Goal: Information Seeking & Learning: Compare options

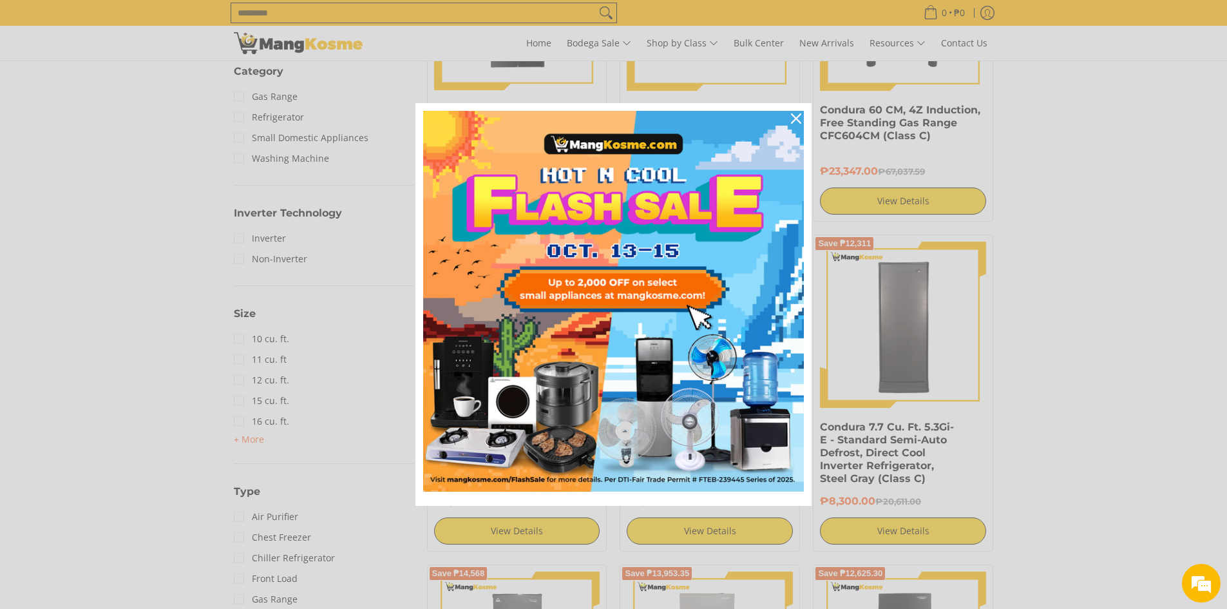
scroll to position [773, 0]
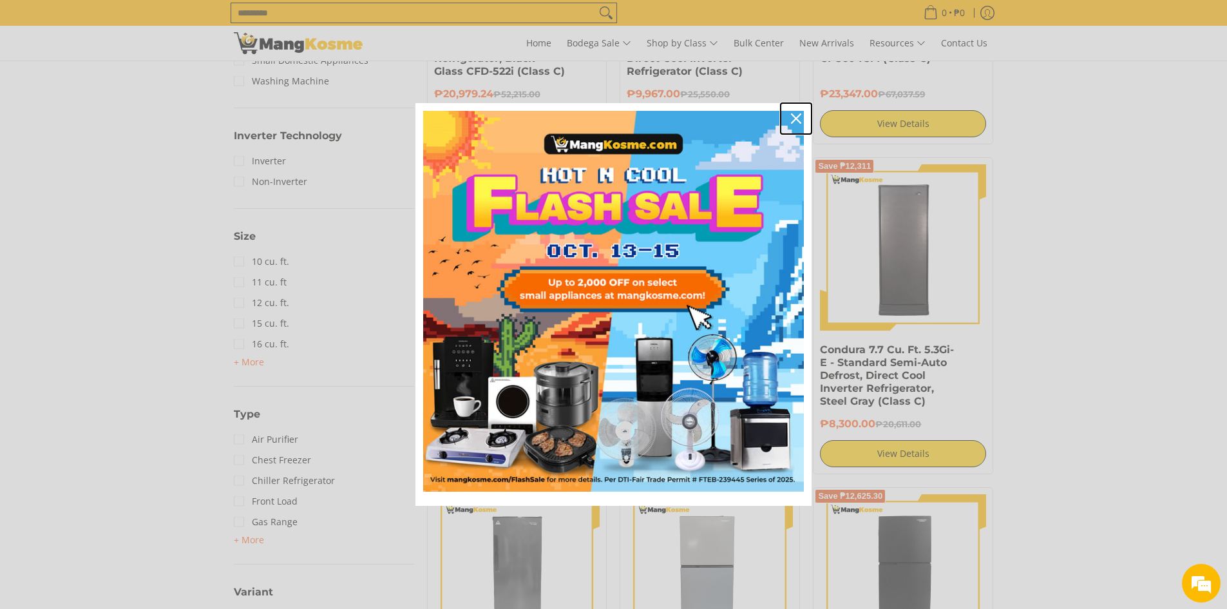
click at [797, 117] on icon "close icon" at bounding box center [796, 118] width 10 height 10
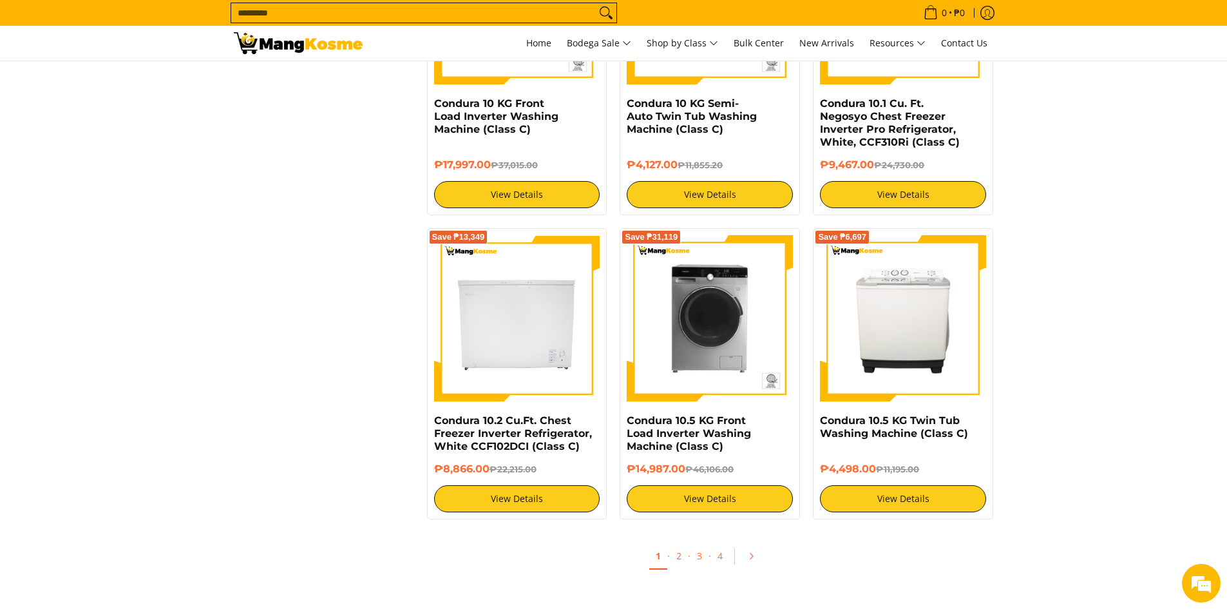
scroll to position [2319, 0]
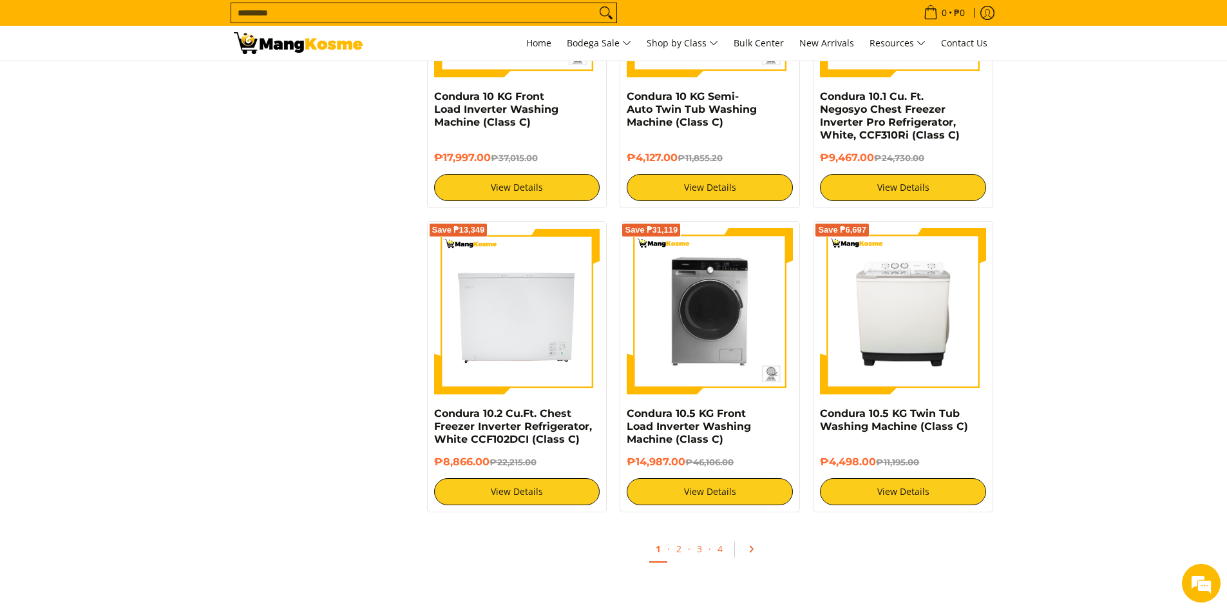
click at [749, 550] on icon "Pagination" at bounding box center [751, 548] width 9 height 9
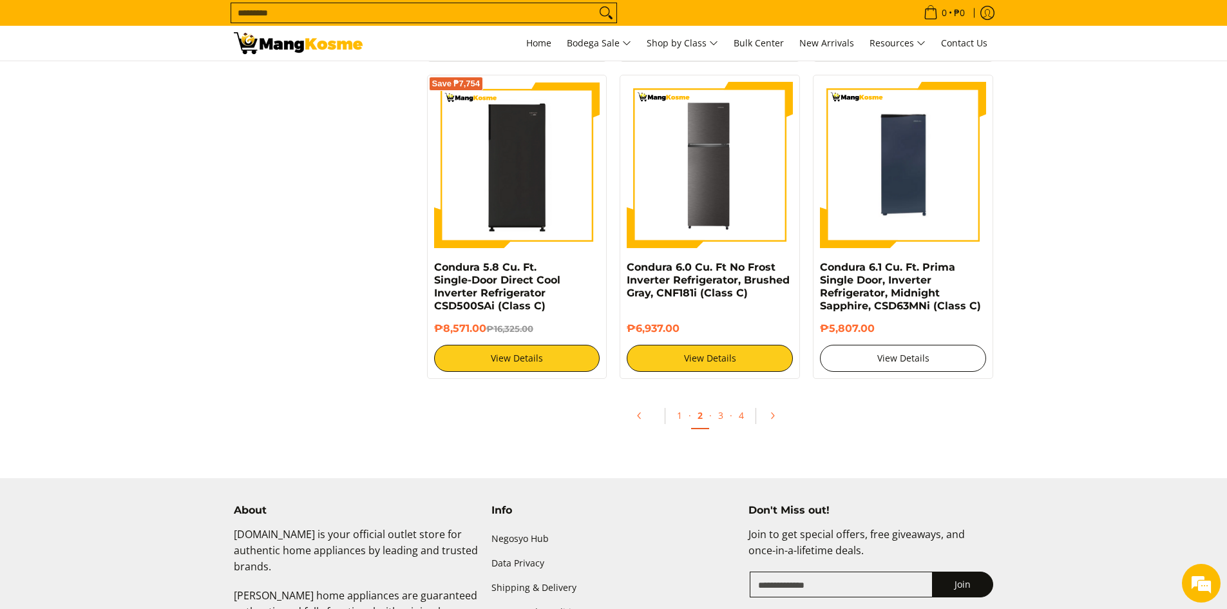
scroll to position [2448, 0]
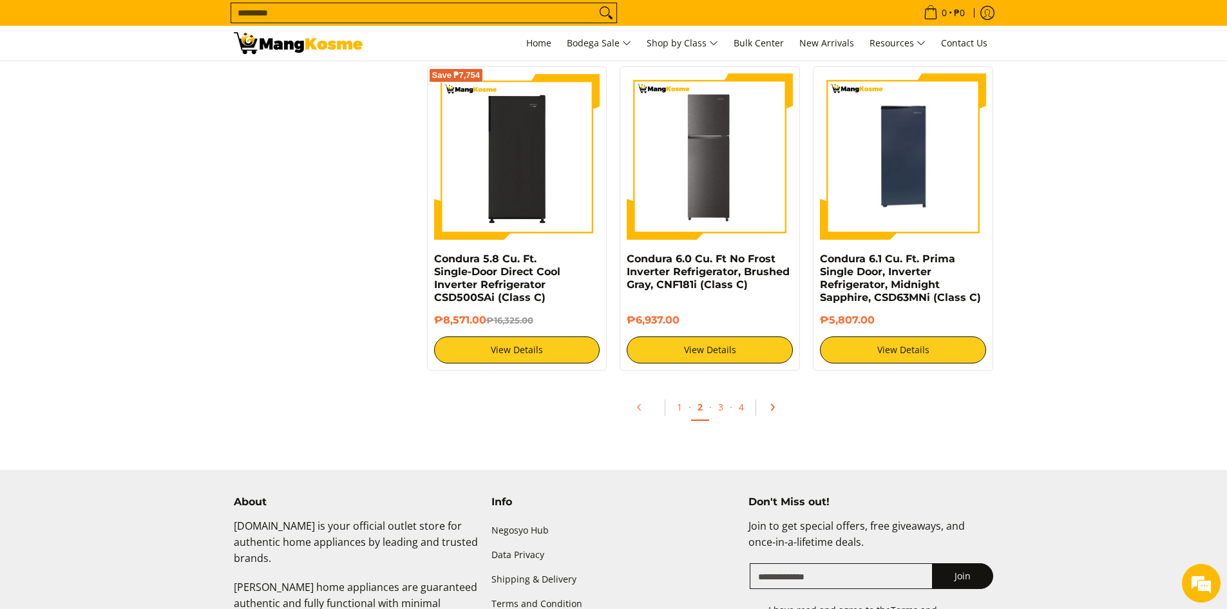
click at [773, 406] on icon "Pagination" at bounding box center [772, 408] width 3 height 6
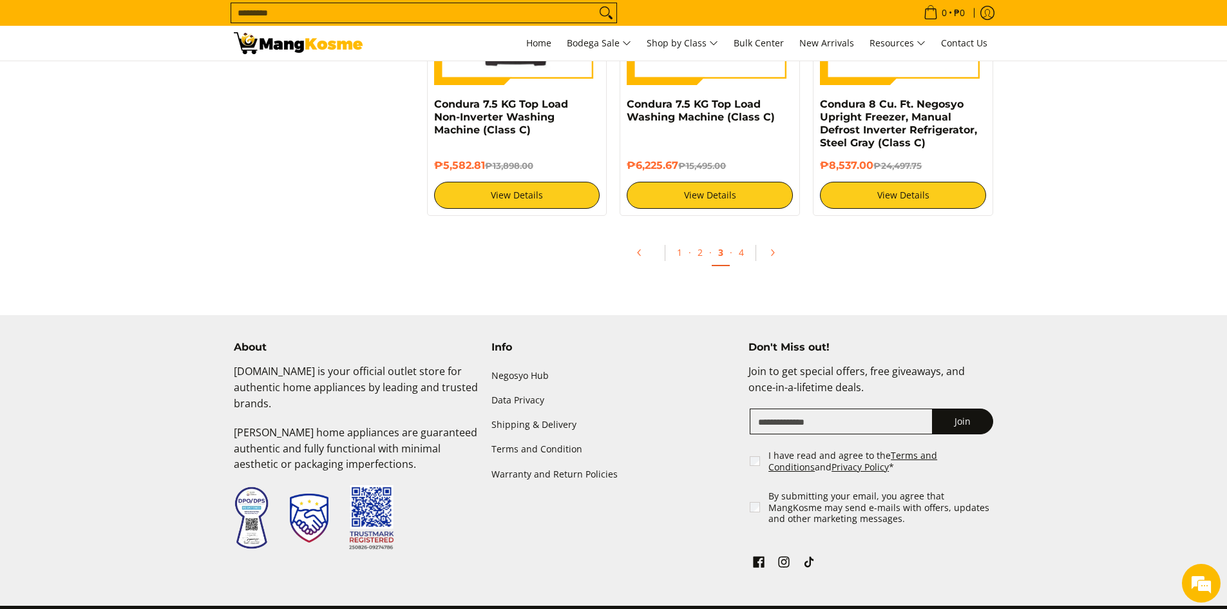
scroll to position [2383, 0]
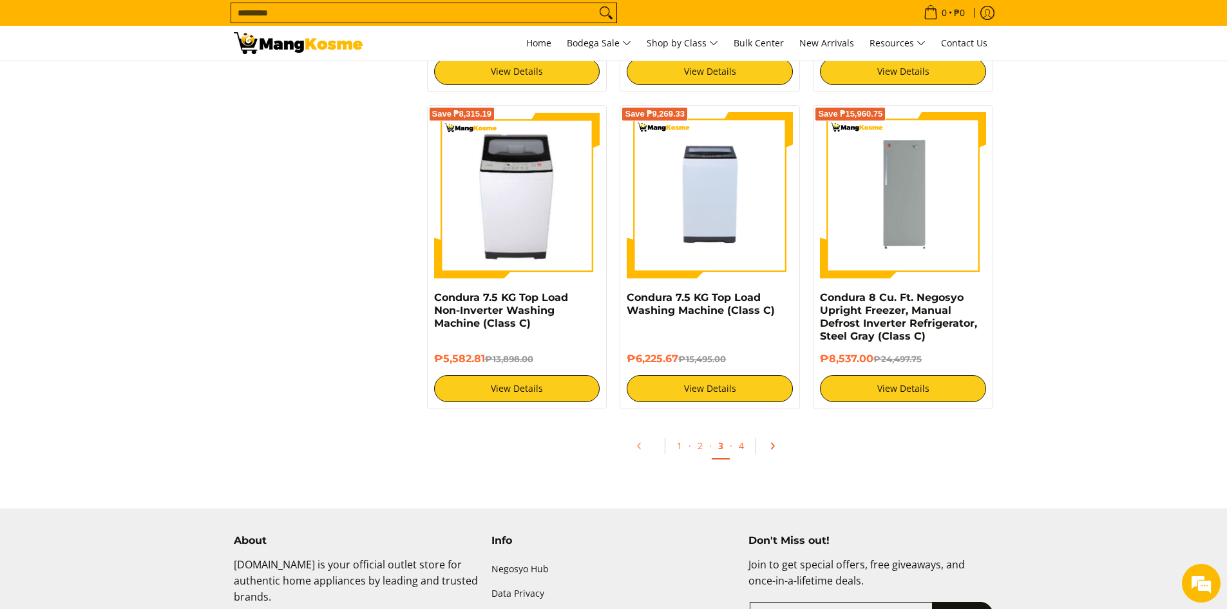
click at [772, 450] on icon "Pagination" at bounding box center [772, 445] width 9 height 9
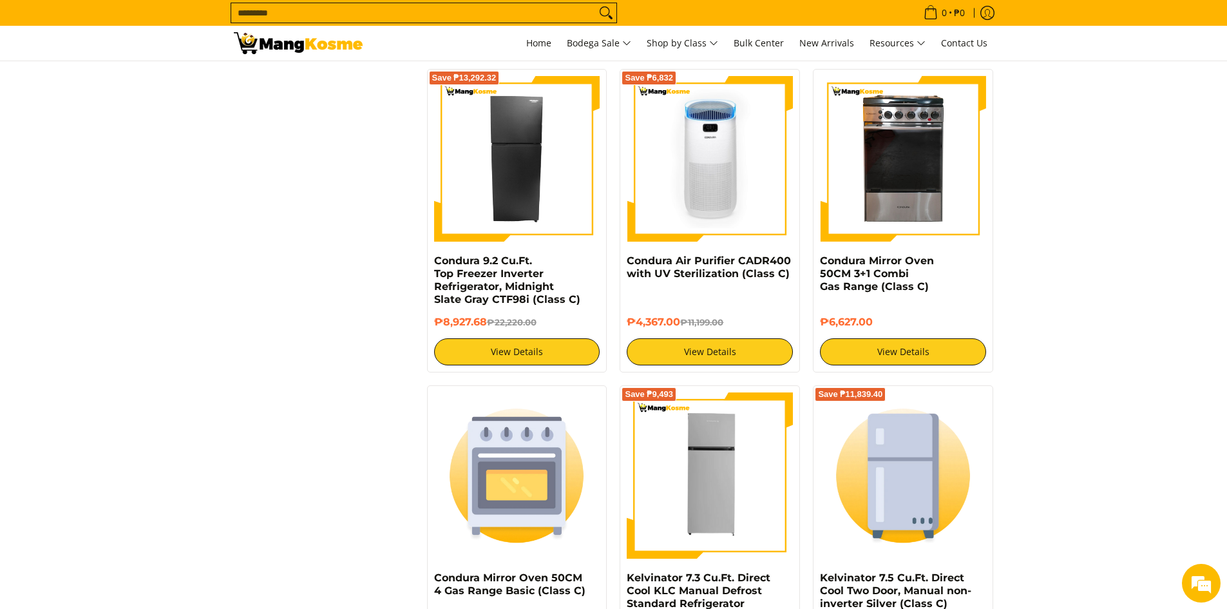
scroll to position [1804, 0]
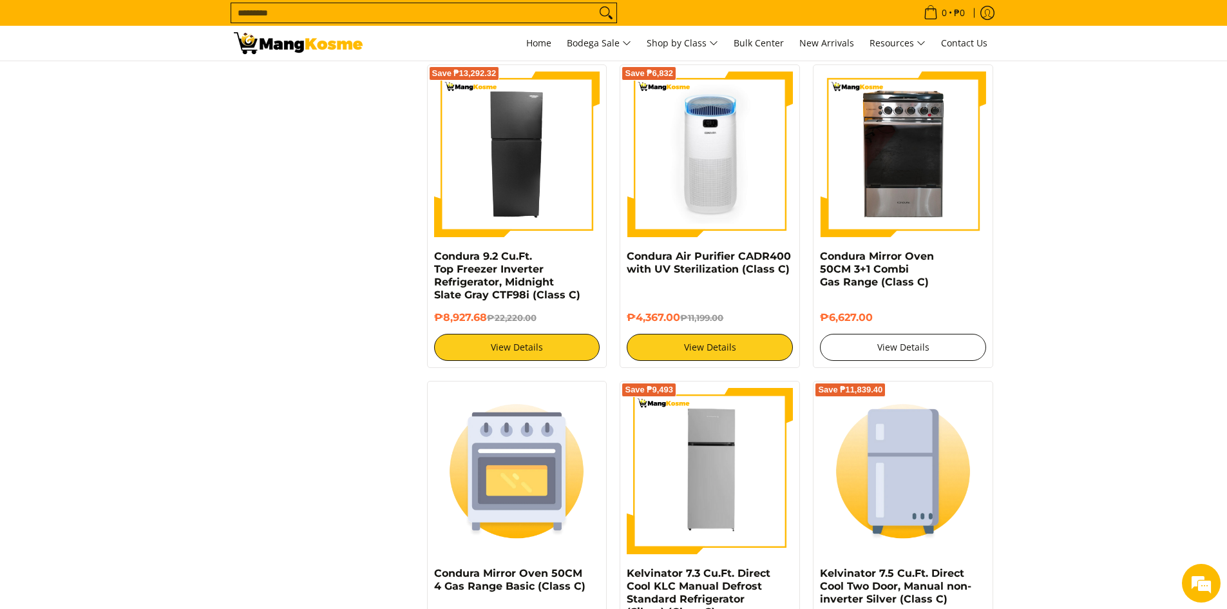
click at [902, 336] on link "View Details" at bounding box center [903, 347] width 166 height 27
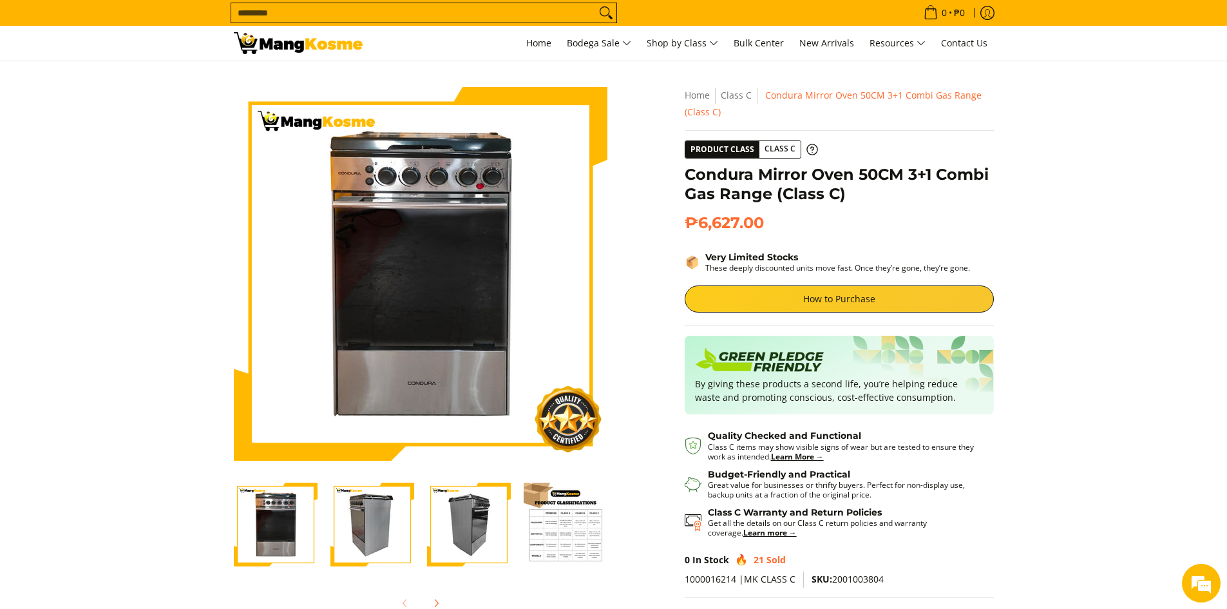
click at [376, 526] on img "Condura Mirror Oven 50CM 3+1 Combi Gas Range (Class C)-2" at bounding box center [372, 524] width 84 height 84
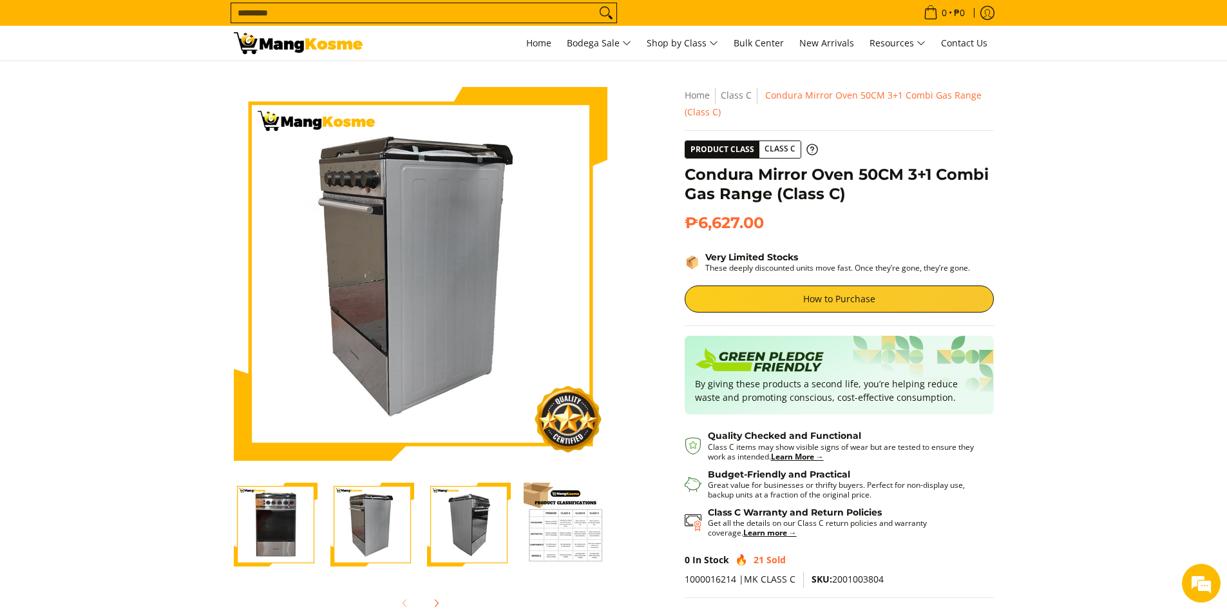
click at [473, 525] on img "Condura Mirror Oven 50CM 3+1 Combi Gas Range (Class C)-3" at bounding box center [469, 524] width 84 height 84
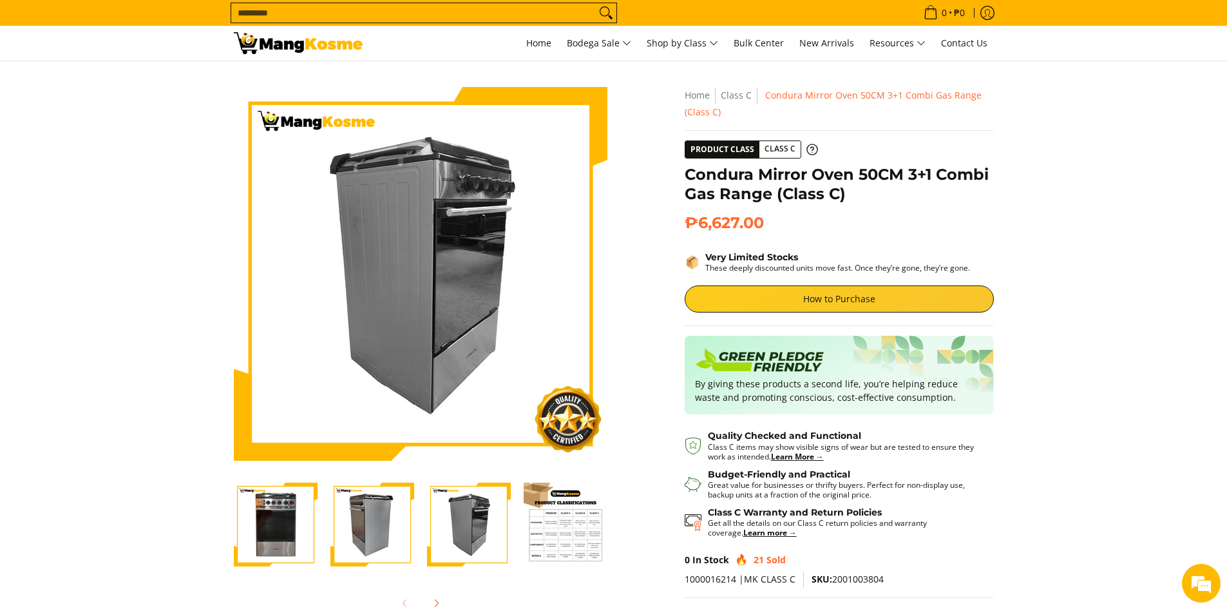
click at [285, 531] on img "Condura Mirror Oven 50CM 3+1 Combi Gas Range (Class C)-1" at bounding box center [276, 524] width 84 height 84
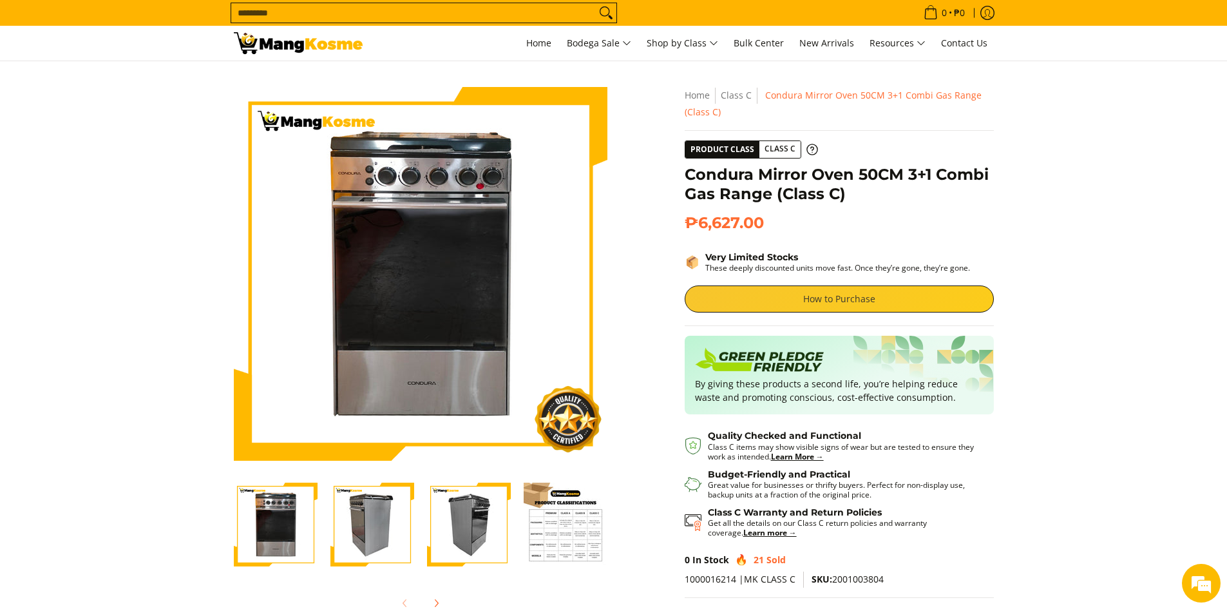
click at [860, 293] on link "How to Purchase" at bounding box center [839, 298] width 309 height 27
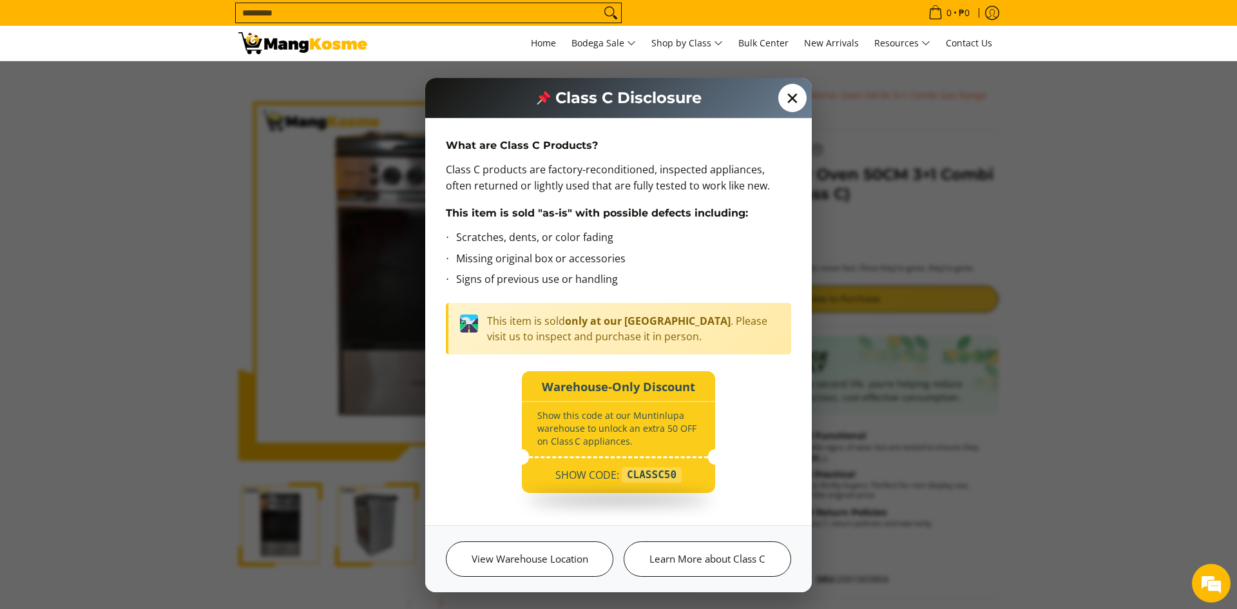
click at [796, 97] on span "✕" at bounding box center [792, 98] width 28 height 28
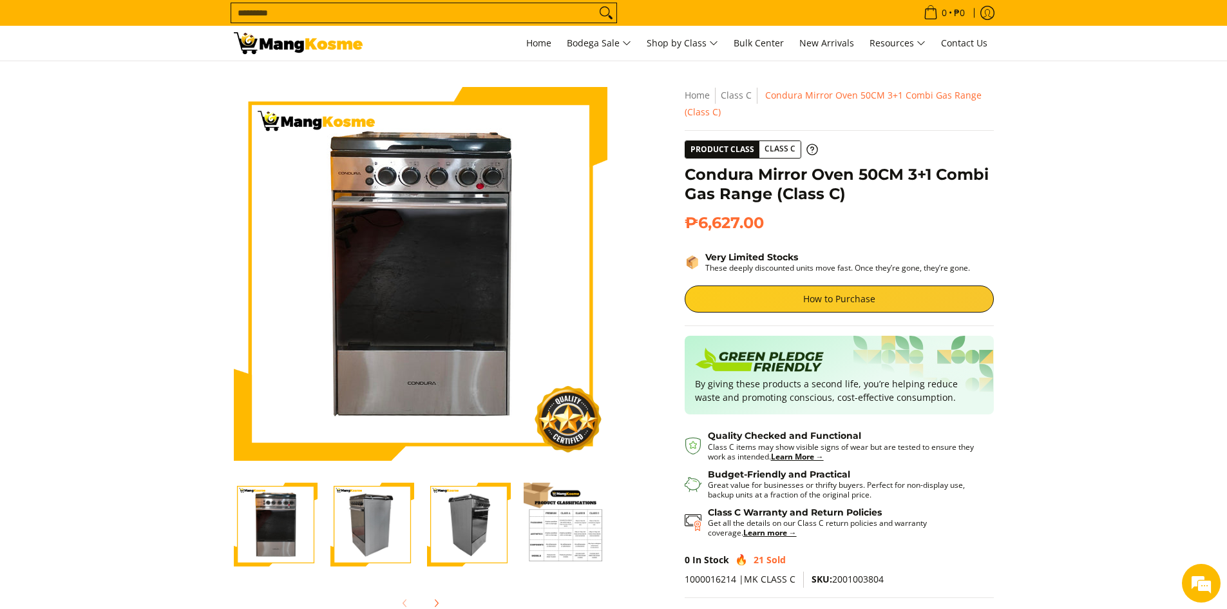
click at [366, 527] on img "Condura Mirror Oven 50CM 3+1 Combi Gas Range (Class C)-2" at bounding box center [372, 524] width 84 height 84
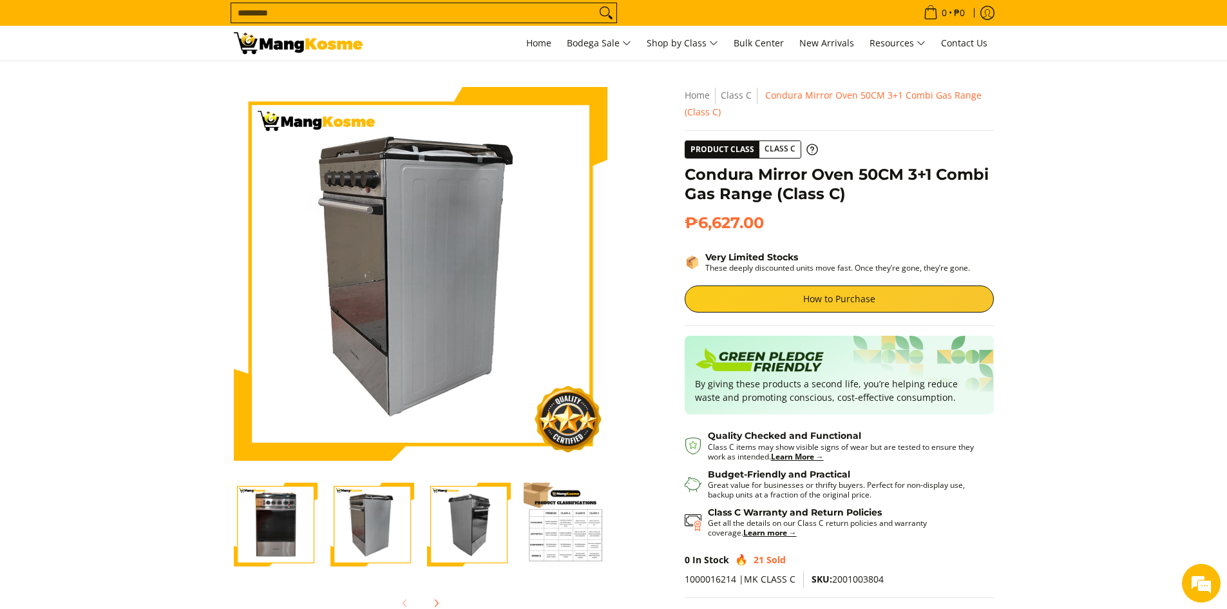
click at [456, 529] on img "Condura Mirror Oven 50CM 3+1 Combi Gas Range (Class C)-3" at bounding box center [469, 524] width 84 height 84
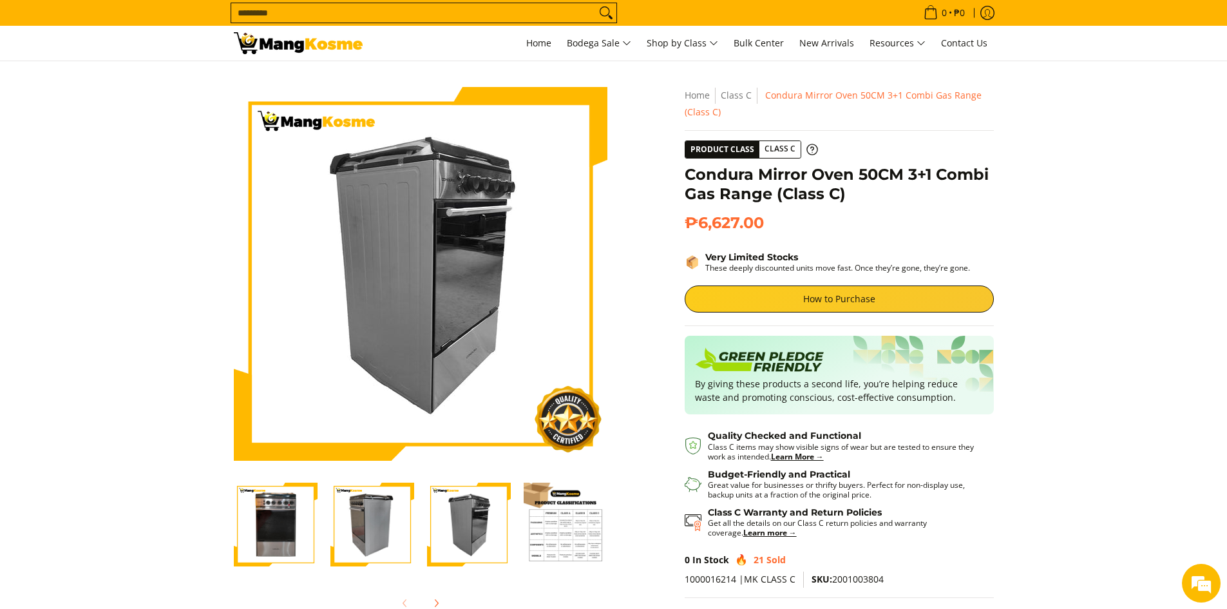
click at [373, 521] on img "Condura Mirror Oven 50CM 3+1 Combi Gas Range (Class C)-2" at bounding box center [372, 524] width 84 height 84
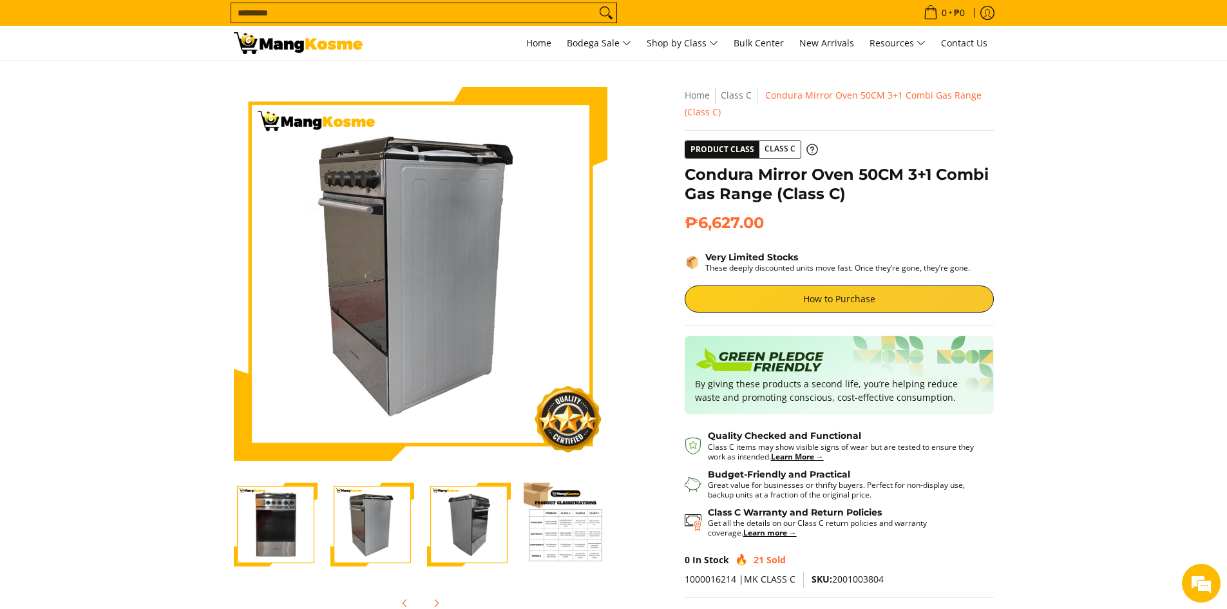
scroll to position [0, 2]
click at [446, 528] on img "Condura Mirror Oven 50CM 3+1 Combi Gas Range (Class C)-3" at bounding box center [467, 524] width 84 height 84
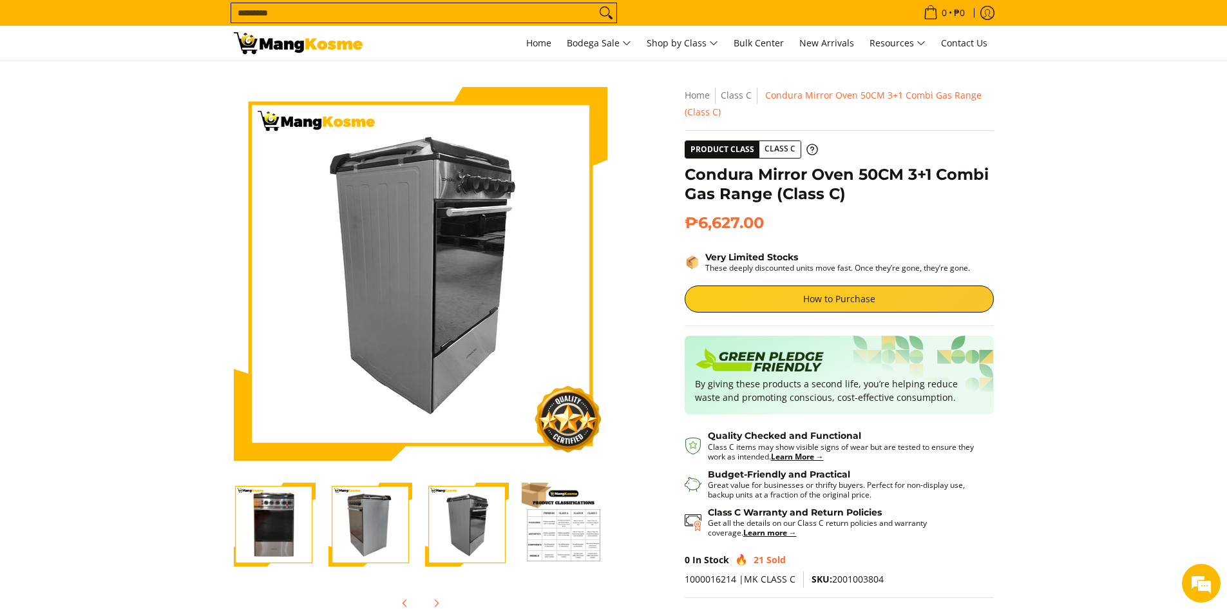
click at [285, 531] on img "Condura Mirror Oven 50CM 3+1 Combi Gas Range (Class C)-1" at bounding box center [274, 524] width 84 height 84
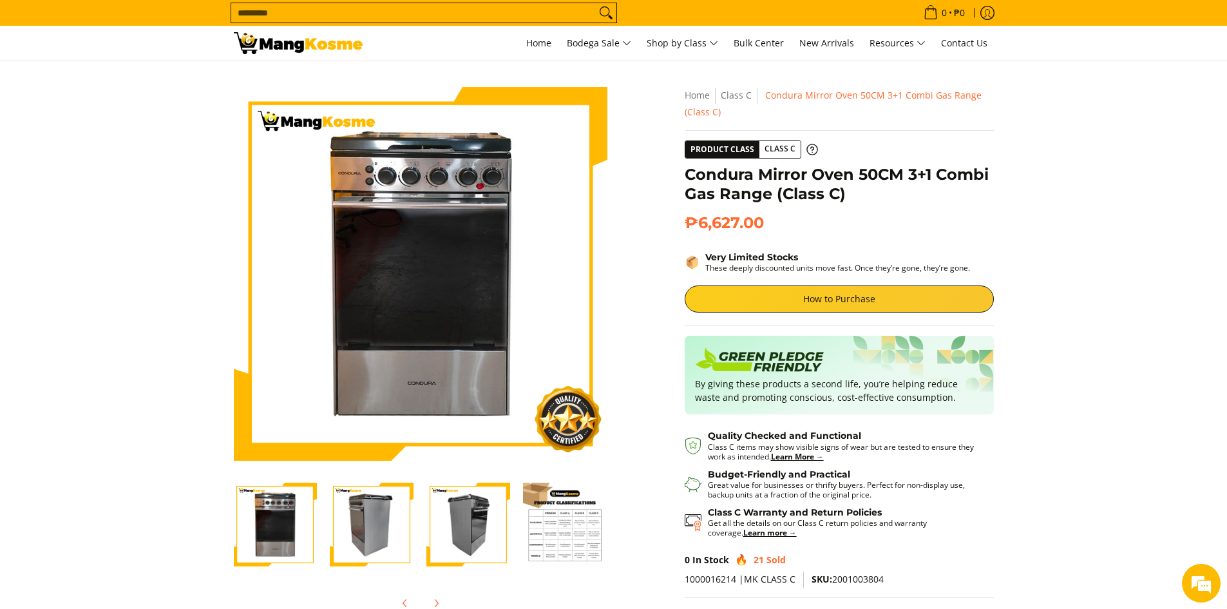
click at [345, 528] on img "Condura Mirror Oven 50CM 3+1 Combi Gas Range (Class C)-2" at bounding box center [372, 524] width 84 height 84
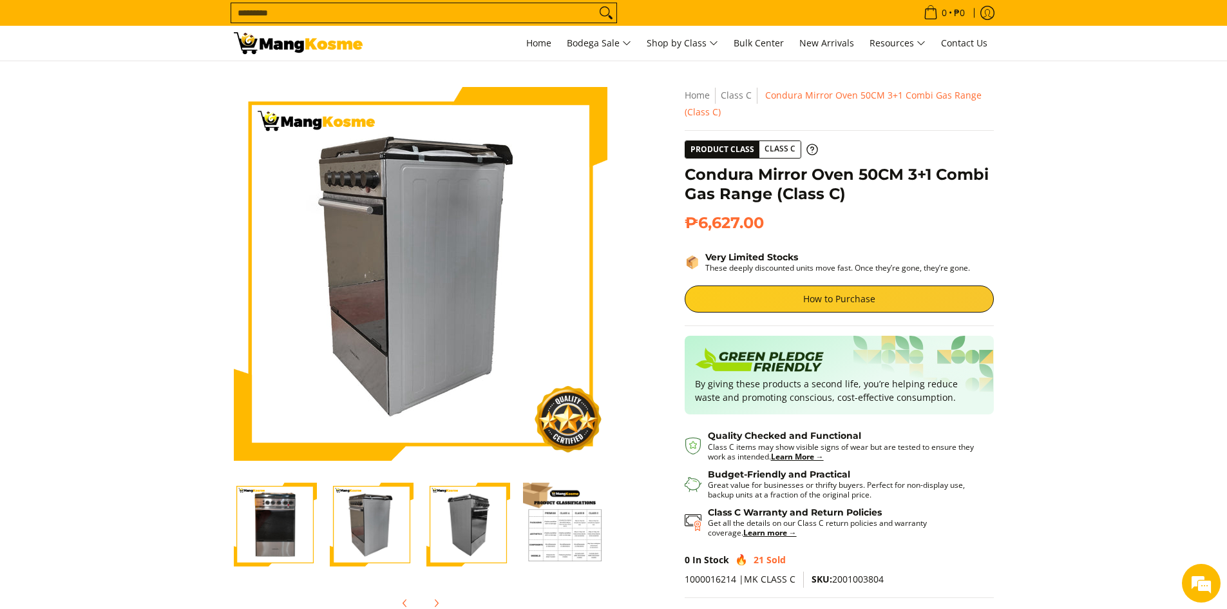
click at [435, 522] on img "Condura Mirror Oven 50CM 3+1 Combi Gas Range (Class C)-3" at bounding box center [468, 524] width 84 height 84
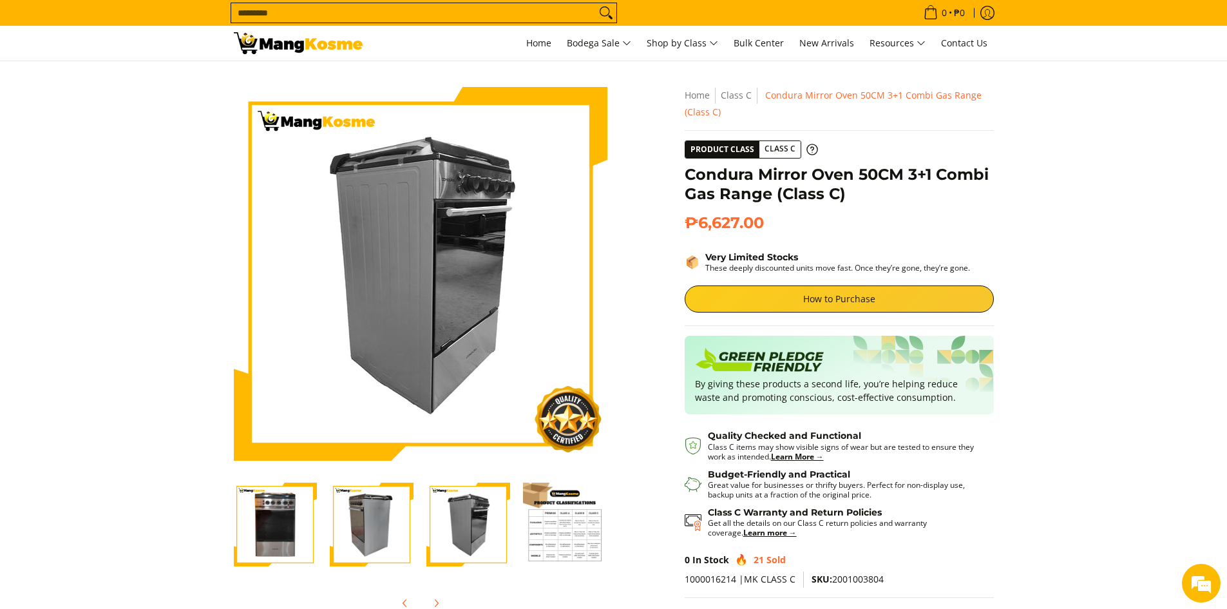
click at [366, 536] on img "Condura Mirror Oven 50CM 3+1 Combi Gas Range (Class C)-2" at bounding box center [372, 524] width 84 height 84
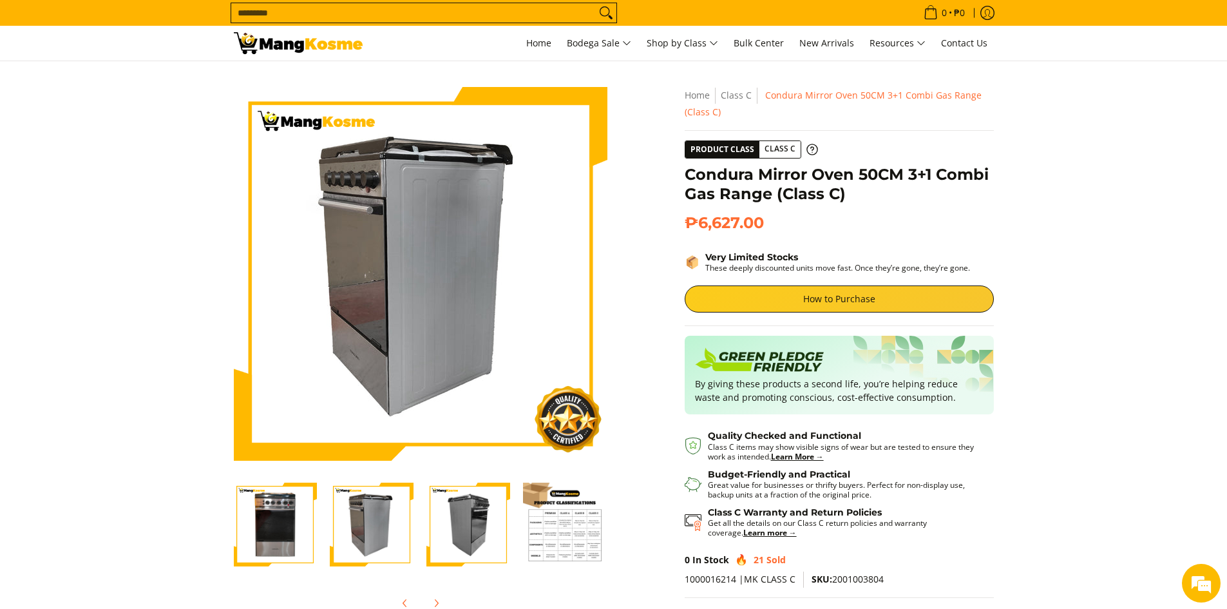
click at [279, 535] on img "Condura Mirror Oven 50CM 3+1 Combi Gas Range (Class C)-1" at bounding box center [275, 524] width 84 height 84
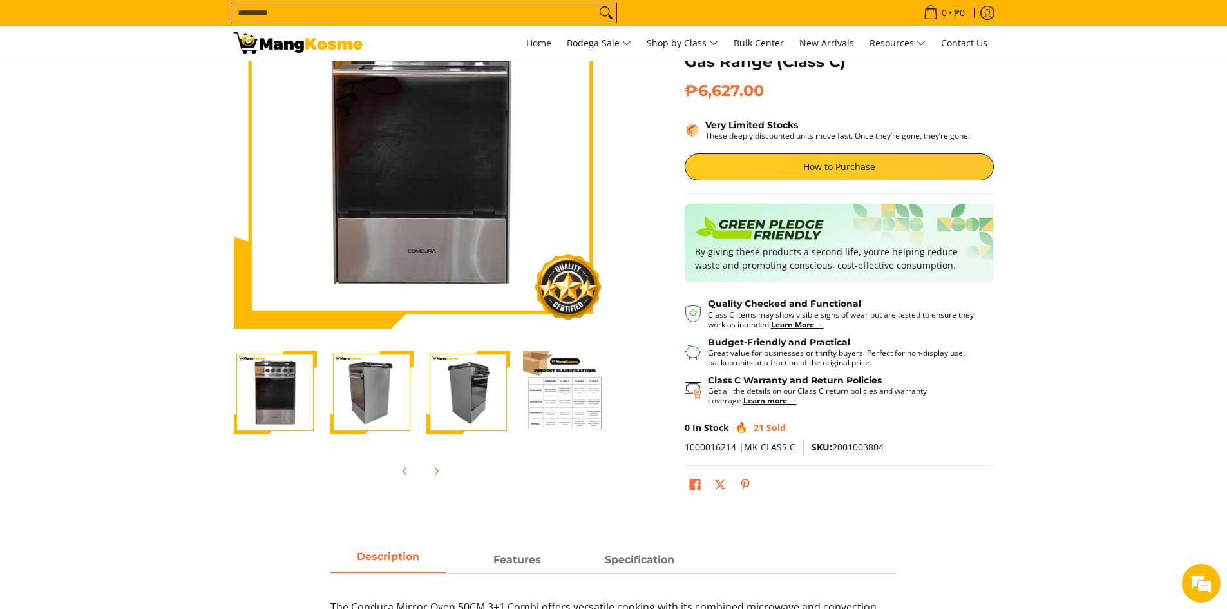
scroll to position [0, 0]
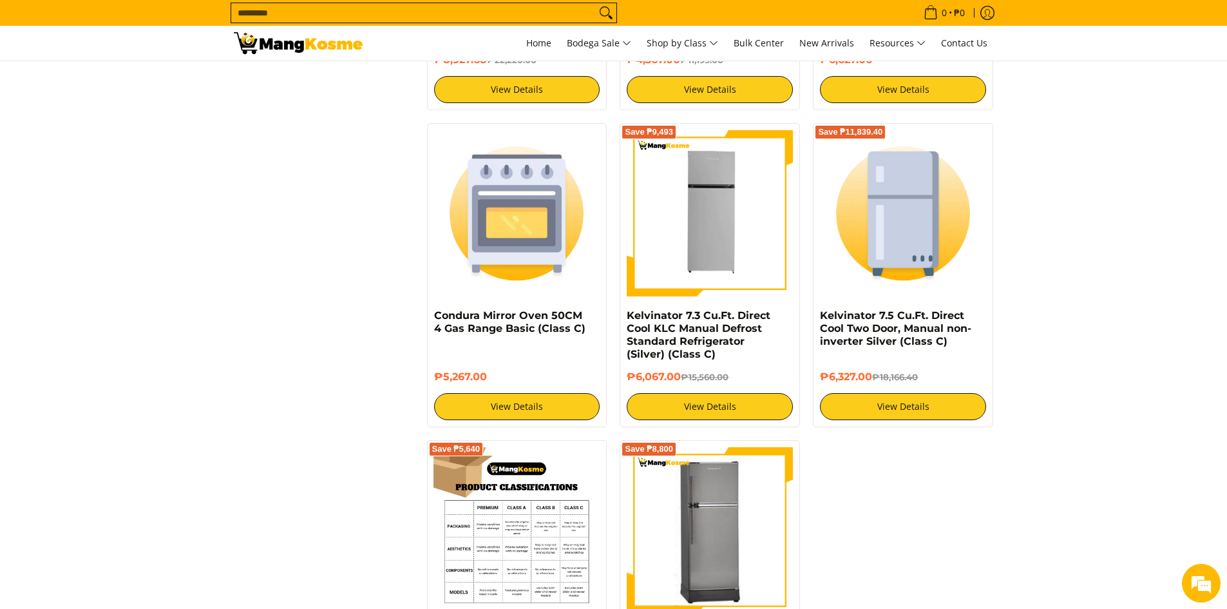
scroll to position [2448, 0]
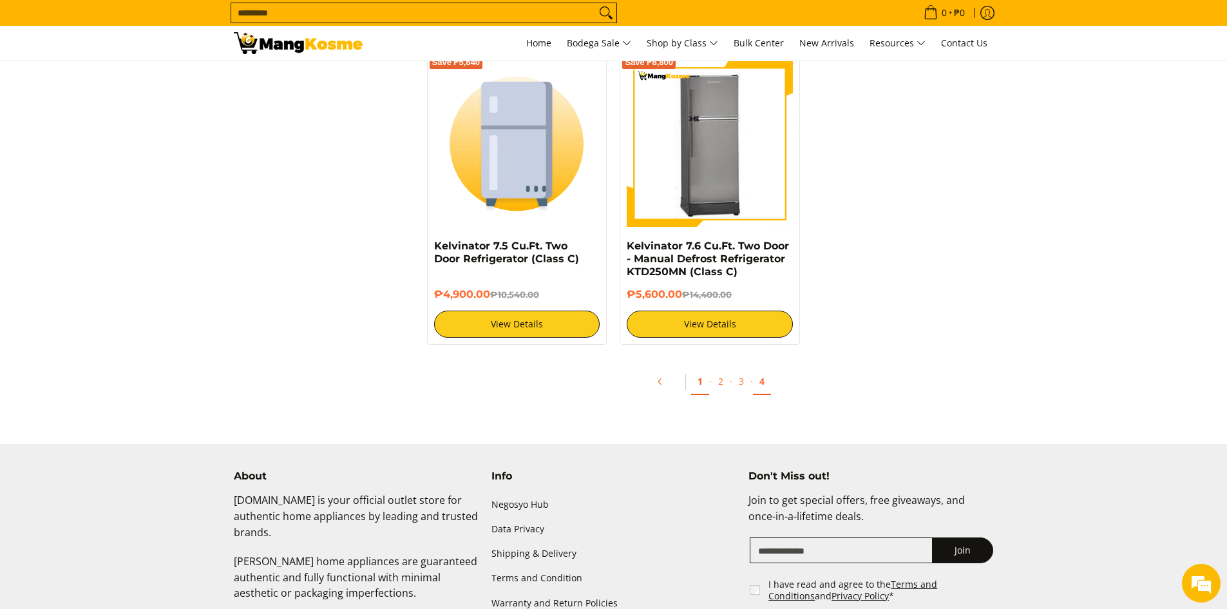
click at [702, 368] on link "1" at bounding box center [700, 381] width 18 height 26
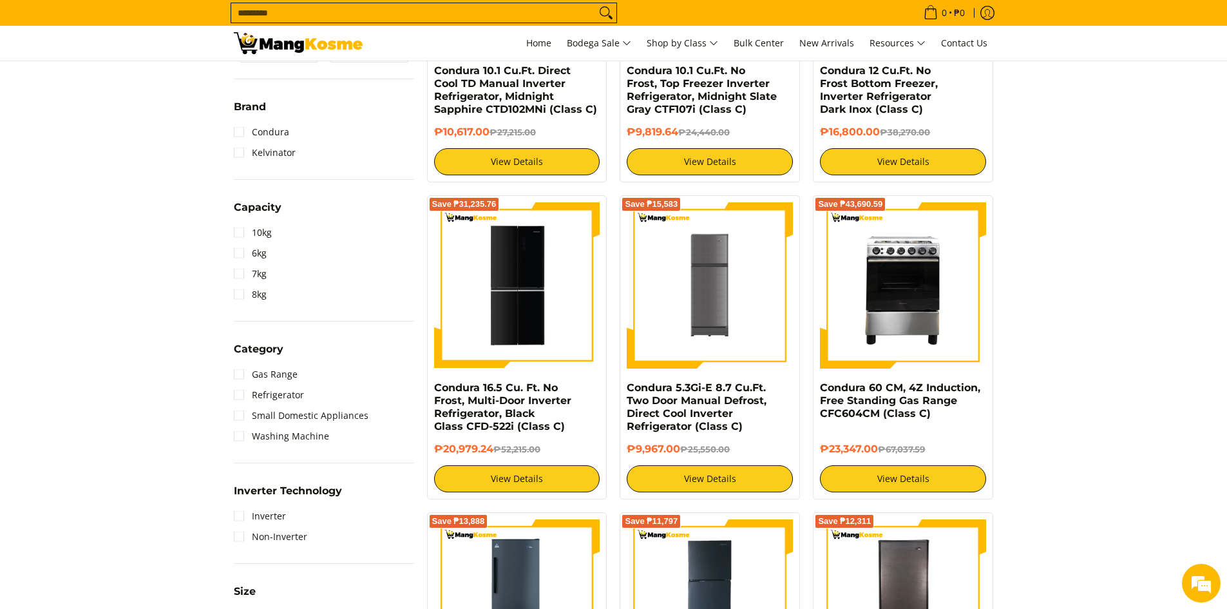
scroll to position [451, 0]
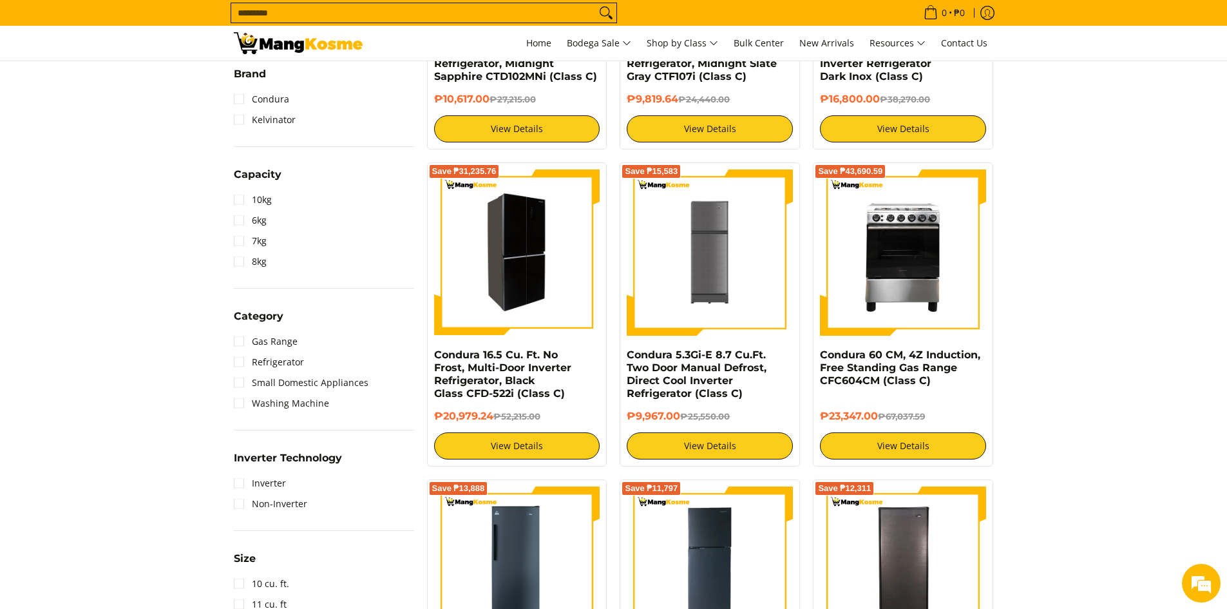
click at [531, 284] on img at bounding box center [517, 252] width 166 height 162
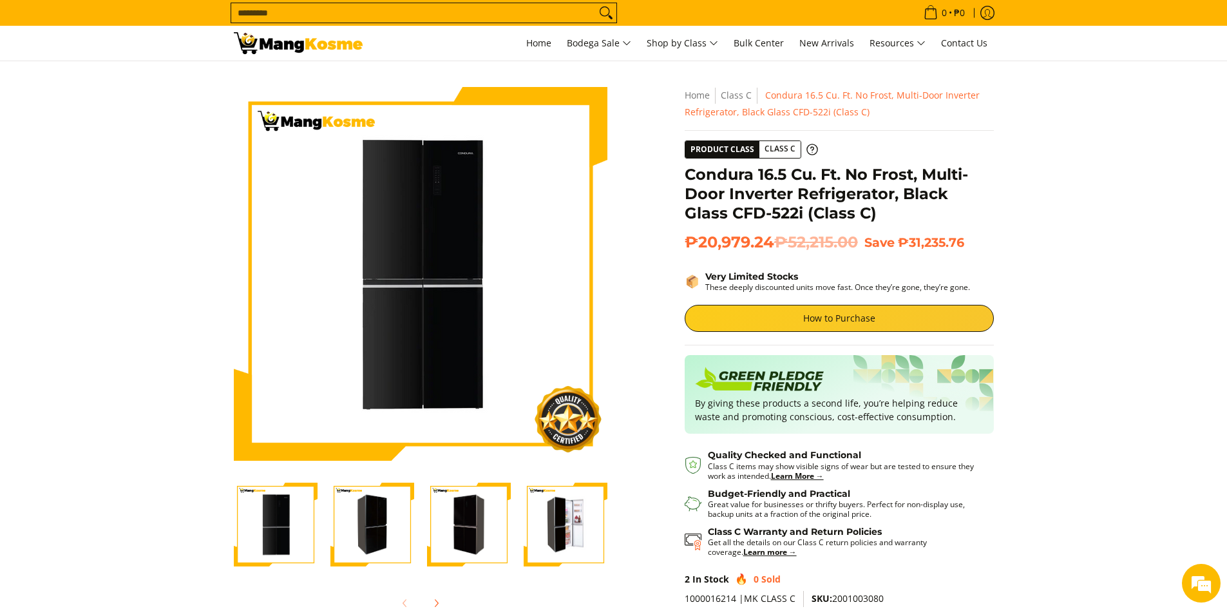
click at [363, 524] on img "Condura 16.5 Cu. Ft. No Frost, Multi-Door Inverter Refrigerator, Black Glass CF…" at bounding box center [372, 525] width 84 height 82
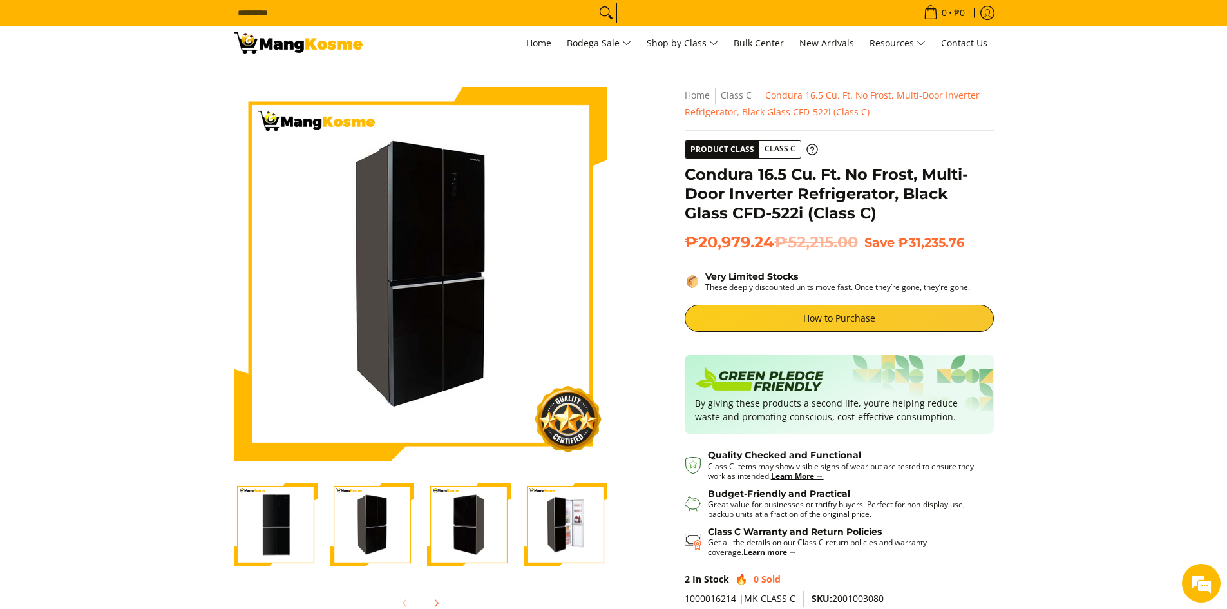
click at [461, 521] on img "Condura 16.5 Cu. Ft. No Frost, Multi-Door Inverter Refrigerator, Black Glass CF…" at bounding box center [469, 525] width 84 height 82
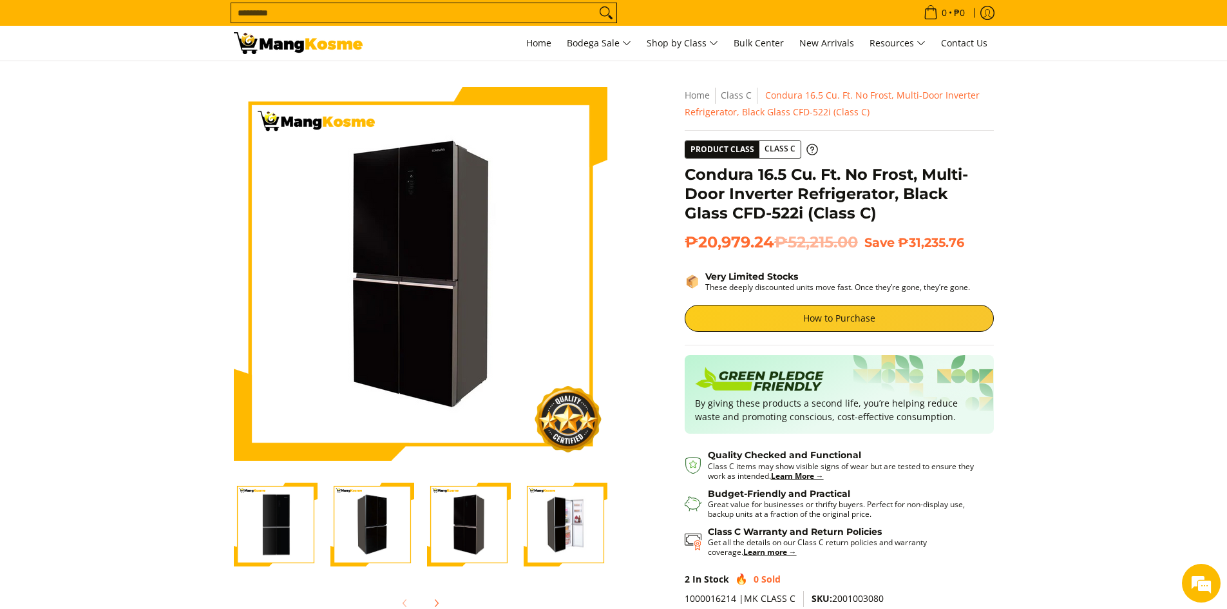
click at [560, 524] on img "Condura 16.5 Cu. Ft. No Frost, Multi-Door Inverter Refrigerator, Black Glass CF…" at bounding box center [566, 525] width 84 height 82
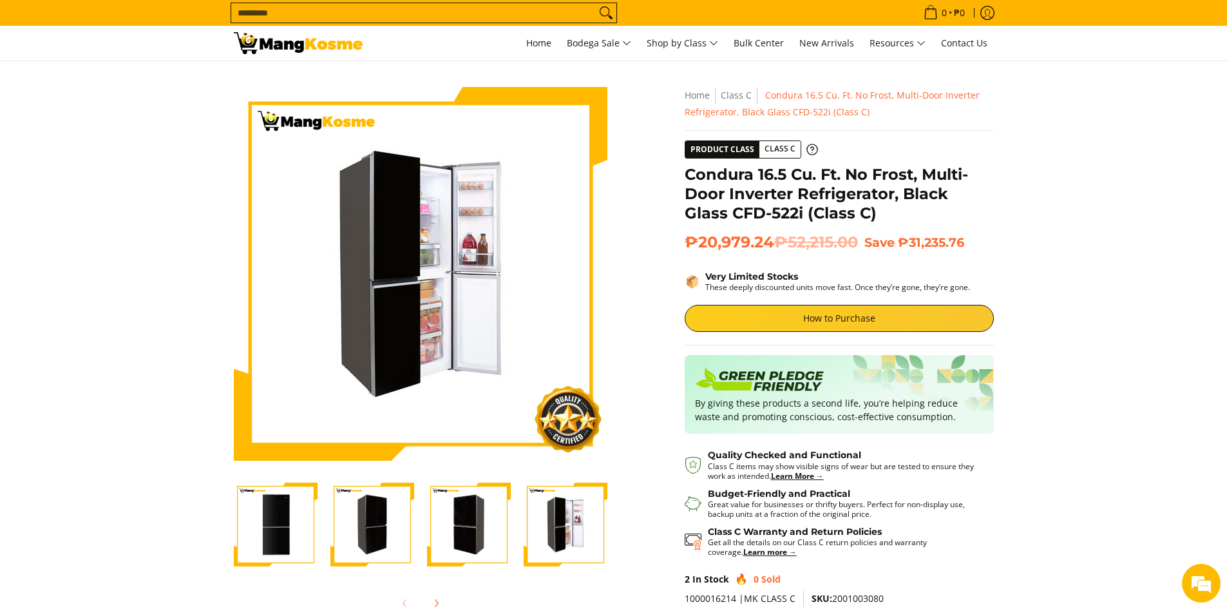
click at [478, 520] on img "Condura 16.5 Cu. Ft. No Frost, Multi-Door Inverter Refrigerator, Black Glass CF…" at bounding box center [469, 525] width 84 height 82
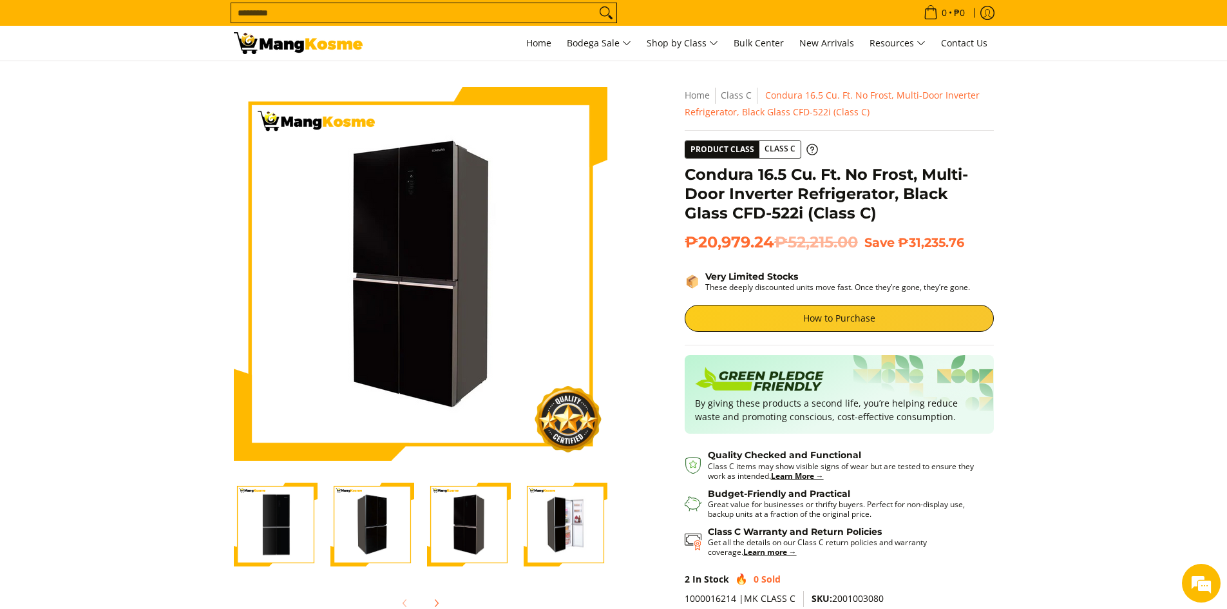
click at [381, 531] on img "Condura 16.5 Cu. Ft. No Frost, Multi-Door Inverter Refrigerator, Black Glass CF…" at bounding box center [372, 525] width 84 height 82
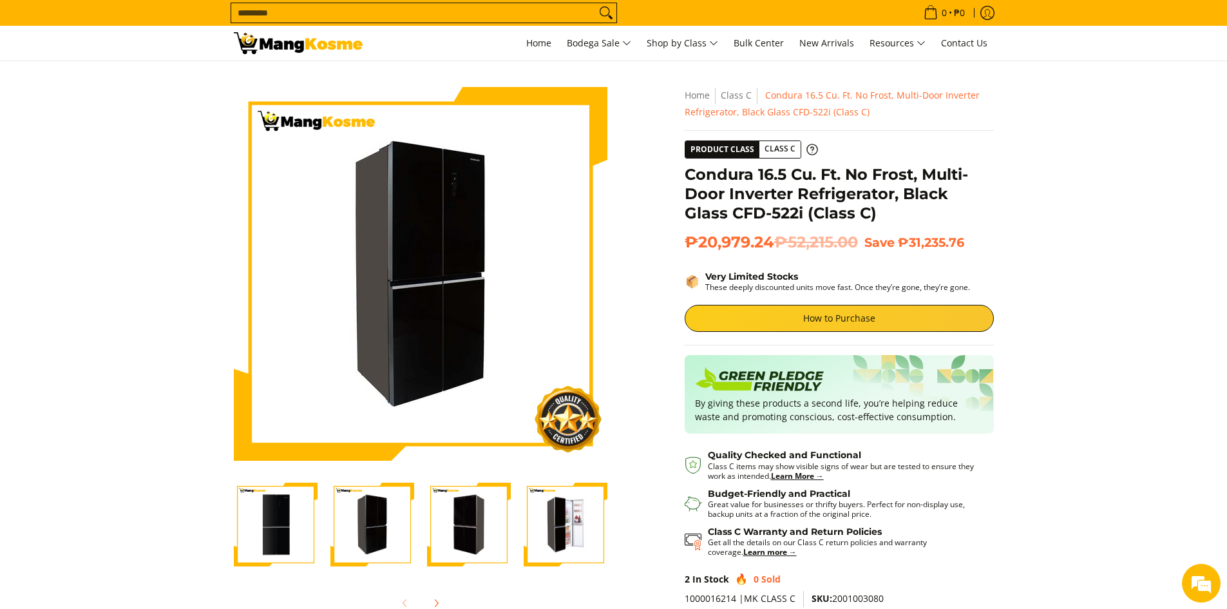
click at [287, 528] on img "Condura 16.5 Cu. Ft. No Frost, Multi-Door Inverter Refrigerator, Black Glass CF…" at bounding box center [276, 525] width 84 height 82
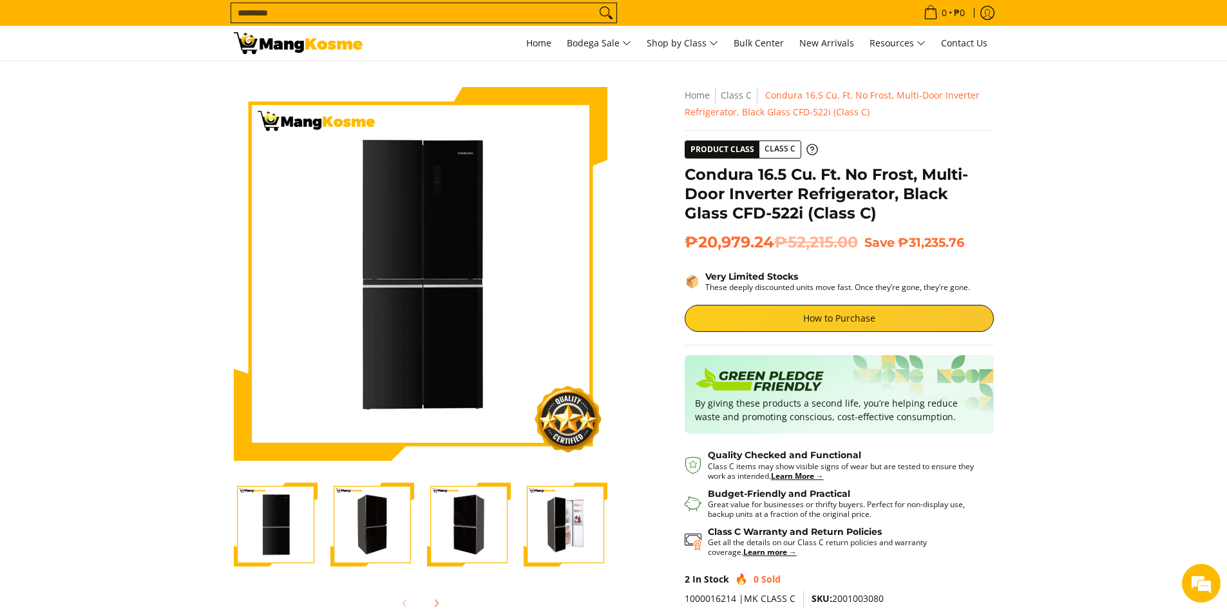
click at [561, 518] on img "Condura 16.5 Cu. Ft. No Frost, Multi-Door Inverter Refrigerator, Black Glass CF…" at bounding box center [566, 525] width 84 height 82
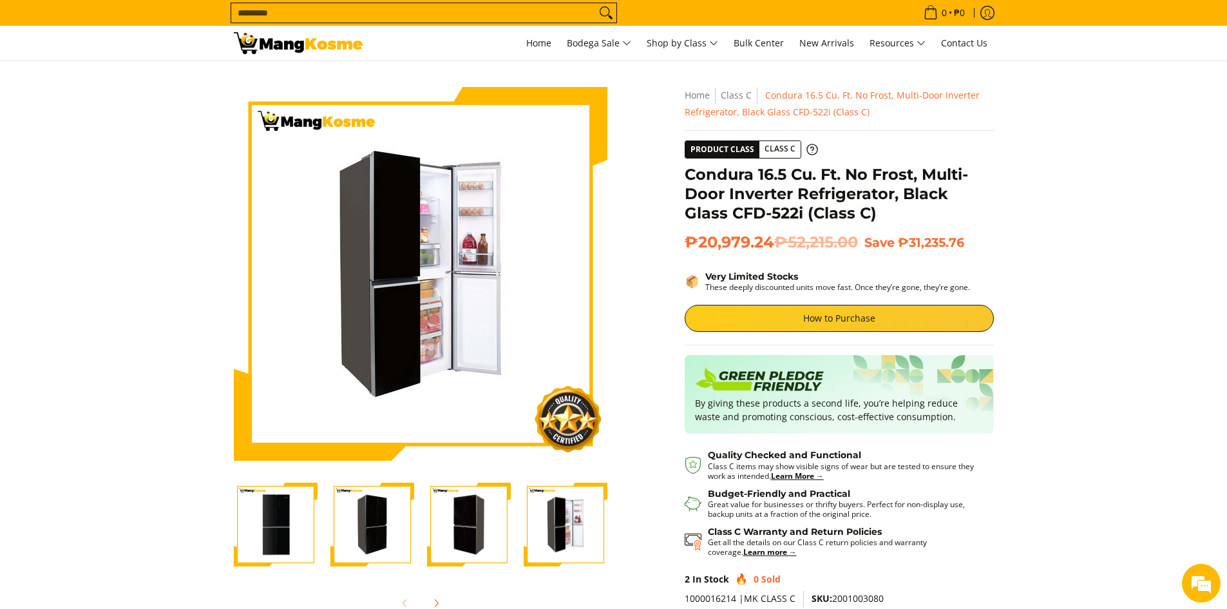
click at [484, 536] on img "Condura 16.5 Cu. Ft. No Frost, Multi-Door Inverter Refrigerator, Black Glass CF…" at bounding box center [469, 525] width 84 height 82
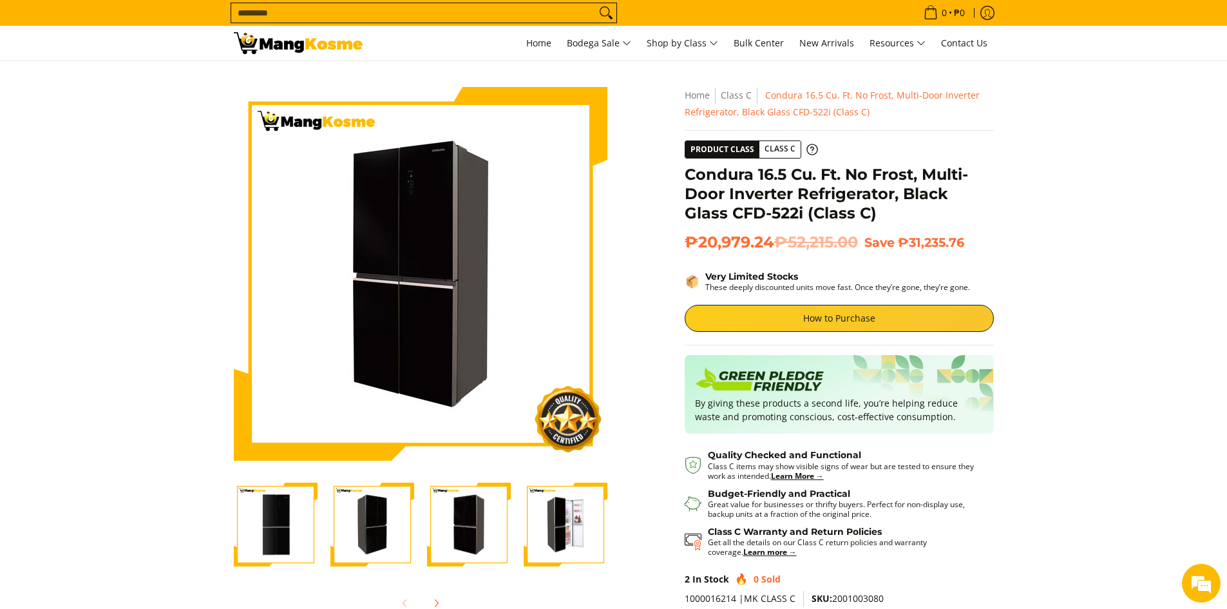
click at [359, 530] on img "Condura 16.5 Cu. Ft. No Frost, Multi-Door Inverter Refrigerator, Black Glass CF…" at bounding box center [372, 525] width 84 height 82
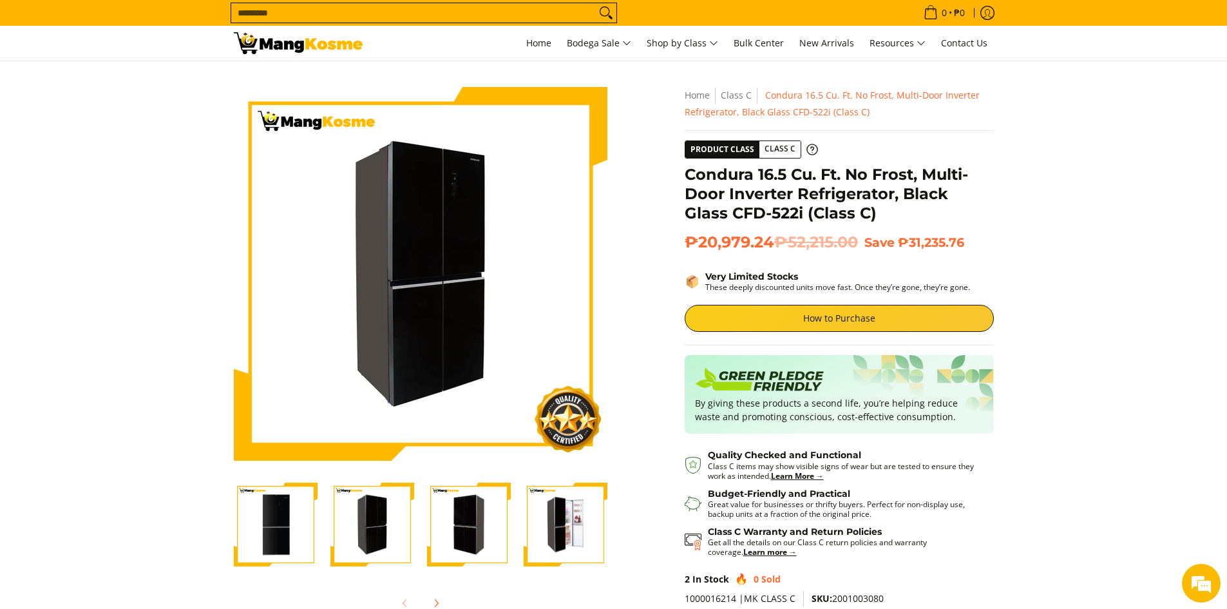
click at [301, 530] on img "Condura 16.5 Cu. Ft. No Frost, Multi-Door Inverter Refrigerator, Black Glass CF…" at bounding box center [276, 525] width 84 height 82
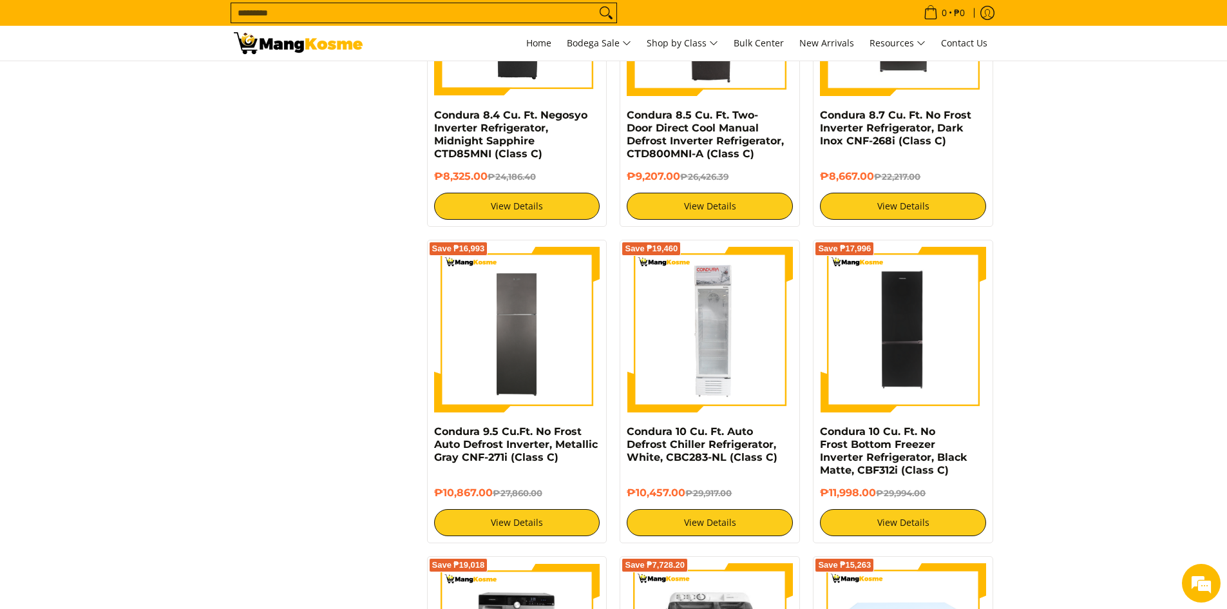
scroll to position [1675, 0]
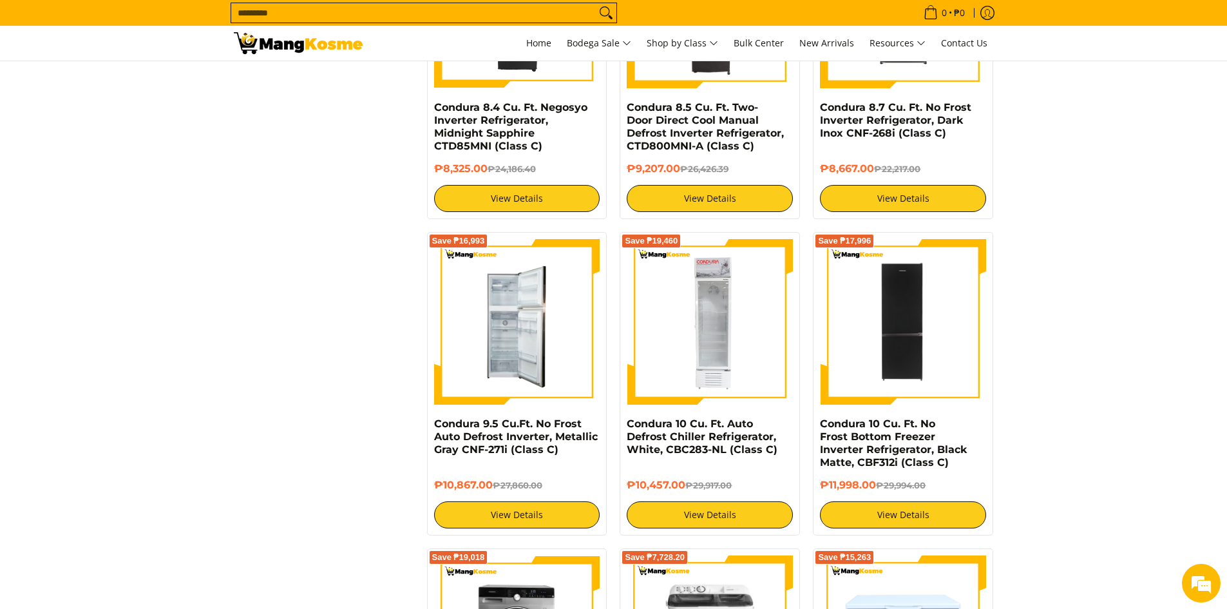
click at [501, 354] on img at bounding box center [517, 322] width 166 height 166
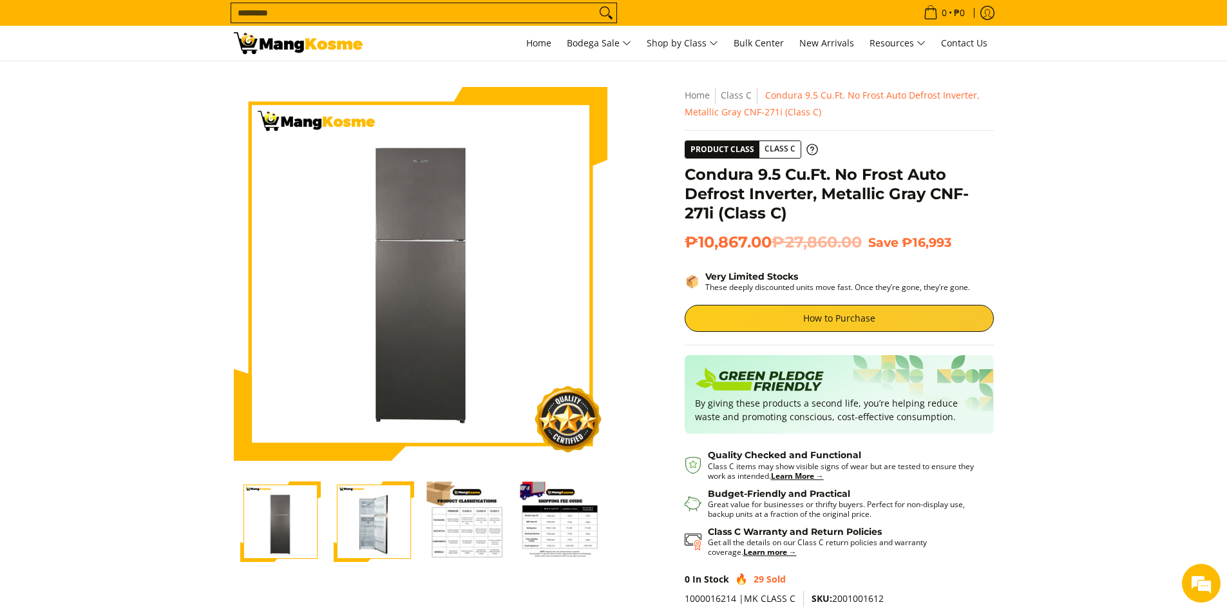
click at [378, 533] on img "Condura 9.5 Cu.Ft. No Frost Auto Defrost Inverter, Metallic Gray CNF-271i (Clas…" at bounding box center [374, 521] width 81 height 81
